Goal: Check status: Check status

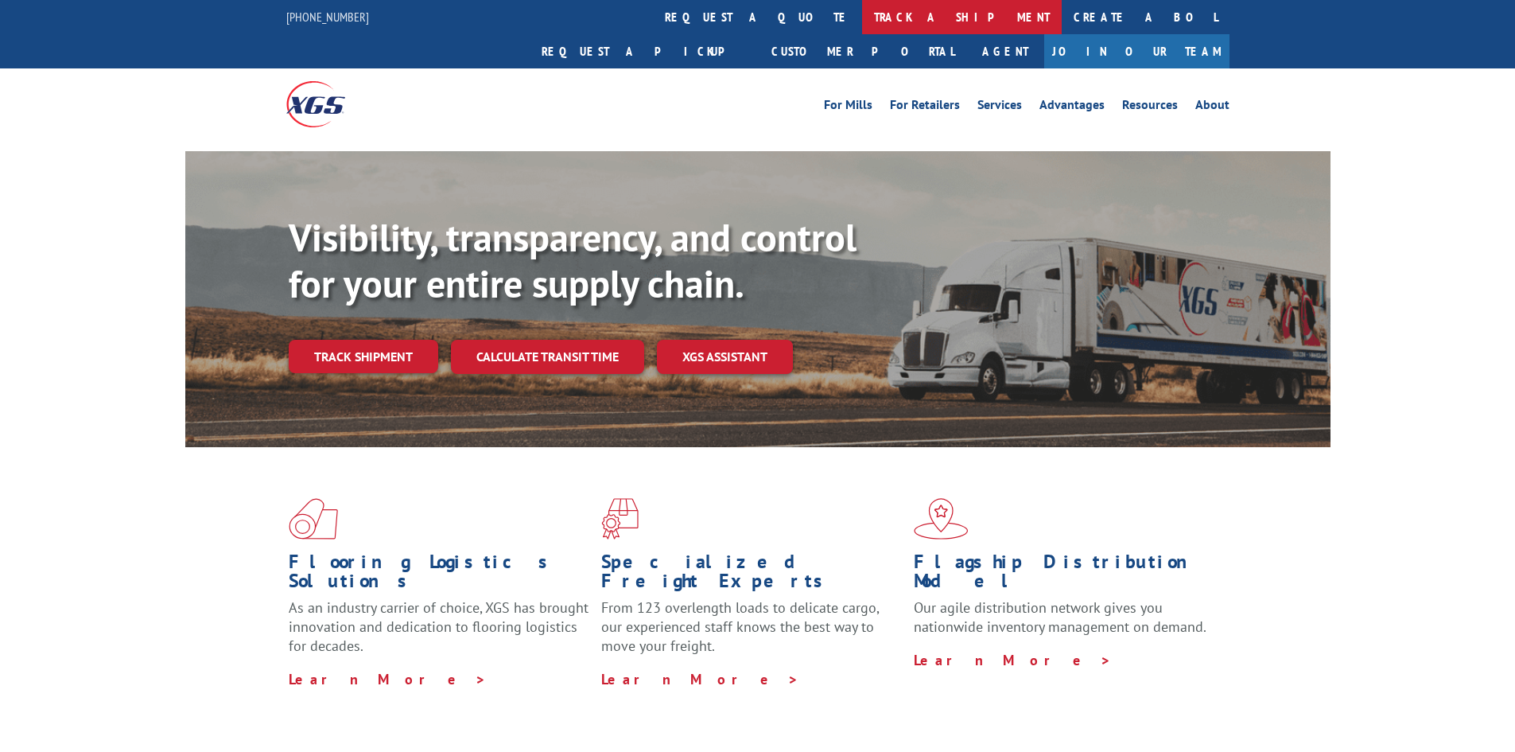
click at [862, 18] on link "track a shipment" at bounding box center [962, 17] width 200 height 34
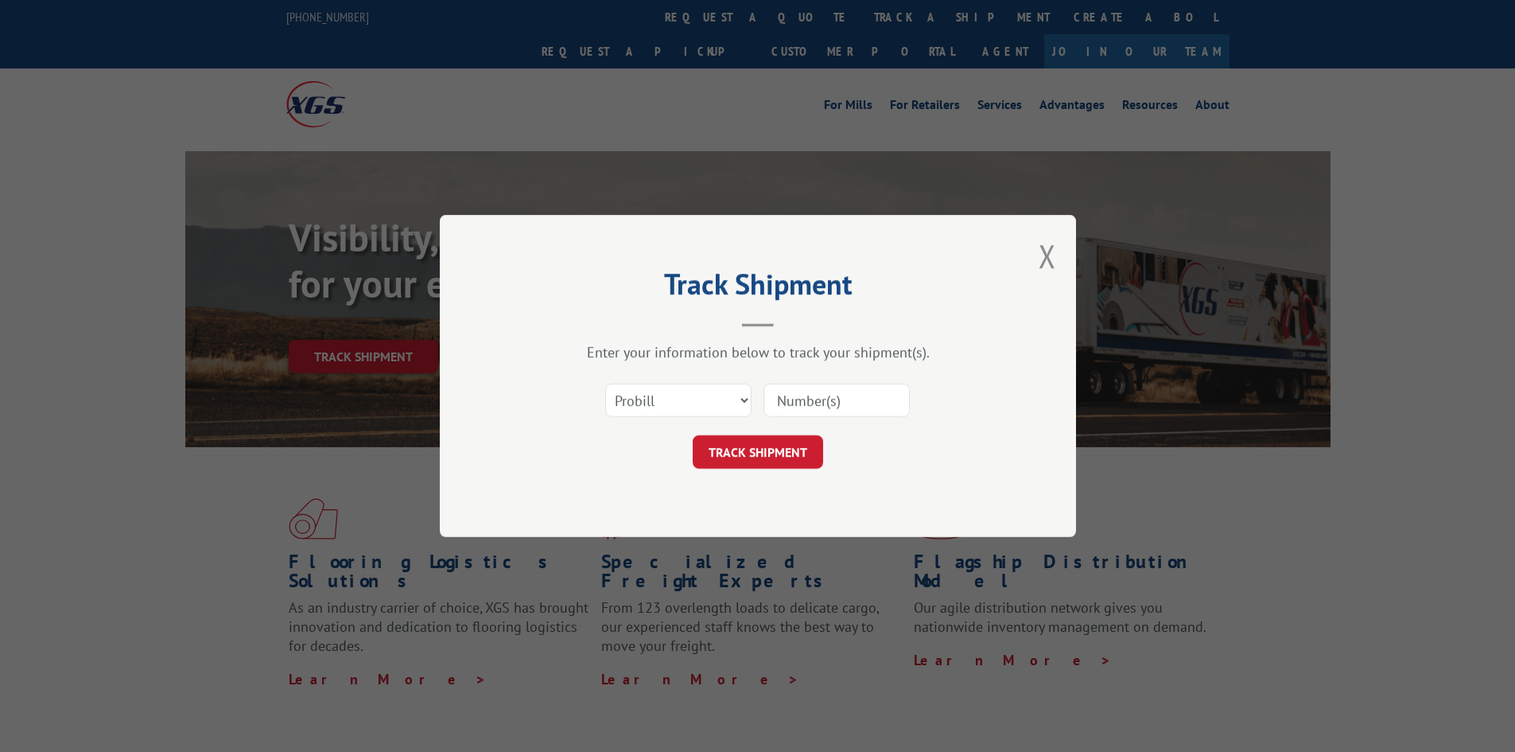
click at [802, 394] on input at bounding box center [836, 399] width 146 height 33
type input "16566989"
click at [784, 445] on button "TRACK SHIPMENT" at bounding box center [758, 451] width 130 height 33
